Goal: Information Seeking & Learning: Stay updated

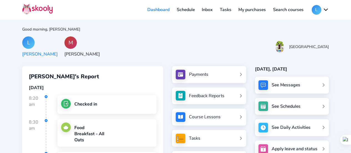
click at [78, 55] on div "[PERSON_NAME]" at bounding box center [81, 54] width 35 height 6
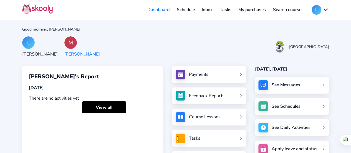
click at [206, 10] on link "Inbox" at bounding box center [207, 9] width 18 height 9
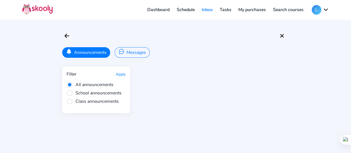
click at [99, 58] on div "Announcements Messages Filter Apply All announcements School announcements Clas…" at bounding box center [175, 76] width 351 height 153
click at [98, 55] on button "Announcements 62 •" at bounding box center [90, 52] width 57 height 11
click at [98, 54] on button "Announcements 62 •" at bounding box center [90, 52] width 57 height 11
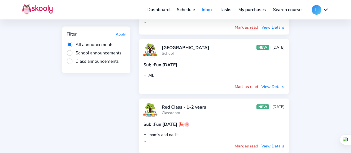
scroll to position [499, 0]
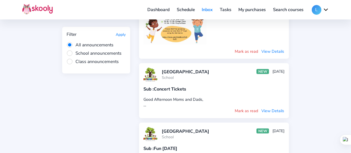
click at [274, 107] on button "View Details" at bounding box center [272, 110] width 23 height 6
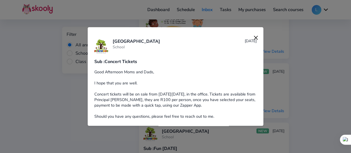
scroll to position [4, 0]
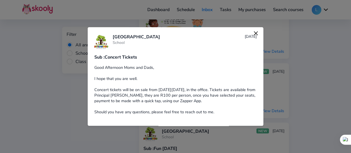
click at [253, 31] on img at bounding box center [256, 33] width 8 height 8
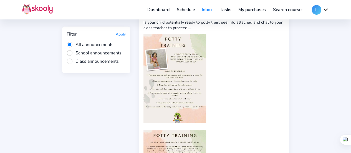
scroll to position [804, 0]
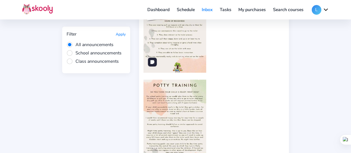
click at [199, 49] on img at bounding box center [174, 28] width 63 height 89
click at [185, 54] on img at bounding box center [174, 28] width 63 height 89
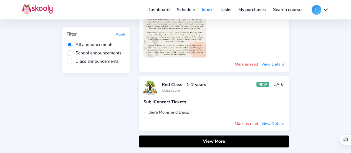
scroll to position [887, 0]
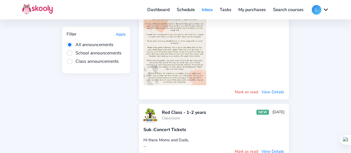
click at [270, 89] on button "View Details" at bounding box center [272, 92] width 23 height 6
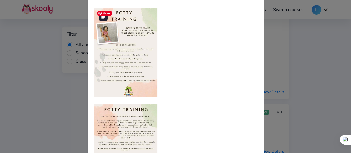
click at [135, 68] on img at bounding box center [125, 52] width 63 height 89
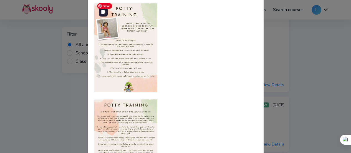
scroll to position [957, 0]
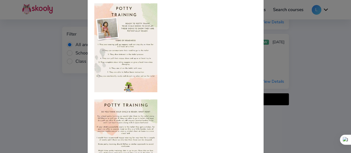
click at [295, 45] on div at bounding box center [175, 76] width 351 height 153
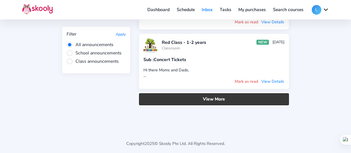
click at [204, 98] on button "View More" at bounding box center [214, 99] width 150 height 12
click at [204, 97] on button "View More" at bounding box center [214, 99] width 150 height 12
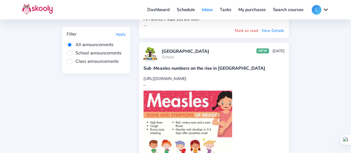
scroll to position [2483, 0]
